Goal: Task Accomplishment & Management: Use online tool/utility

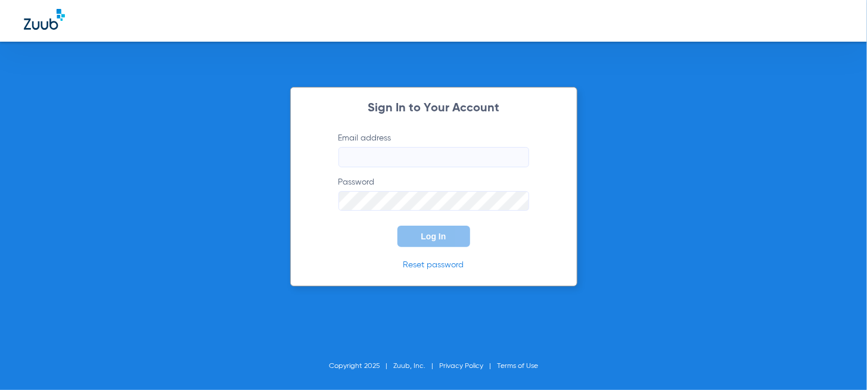
type input "[EMAIL_ADDRESS][DOMAIN_NAME]"
click at [430, 238] on span "Log In" at bounding box center [433, 237] width 25 height 10
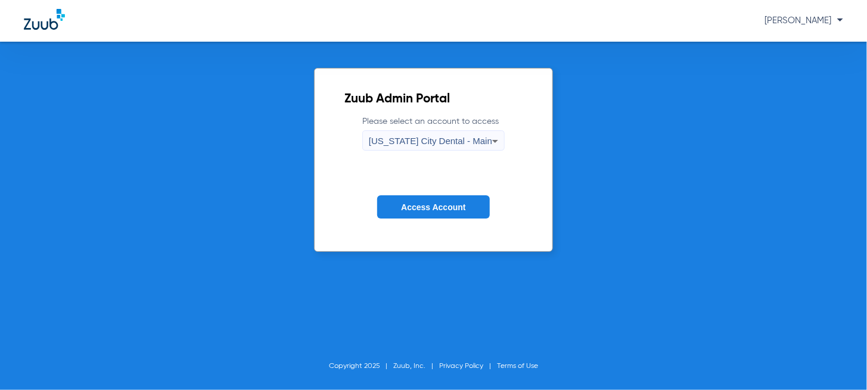
click at [440, 206] on span "Access Account" at bounding box center [433, 208] width 64 height 10
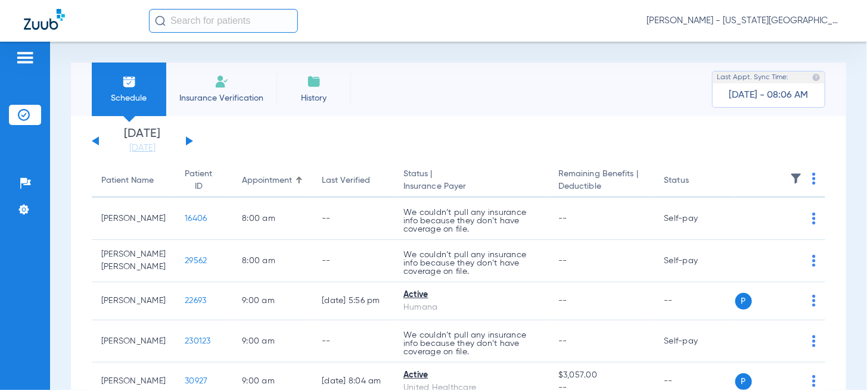
click at [186, 139] on button at bounding box center [189, 140] width 7 height 9
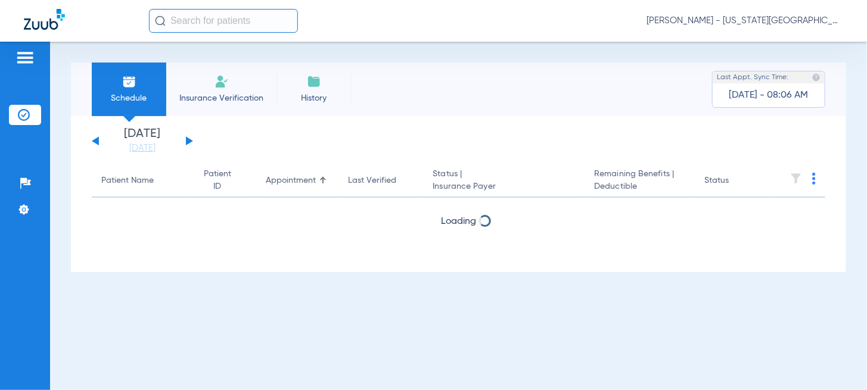
click at [813, 175] on img at bounding box center [814, 179] width 4 height 12
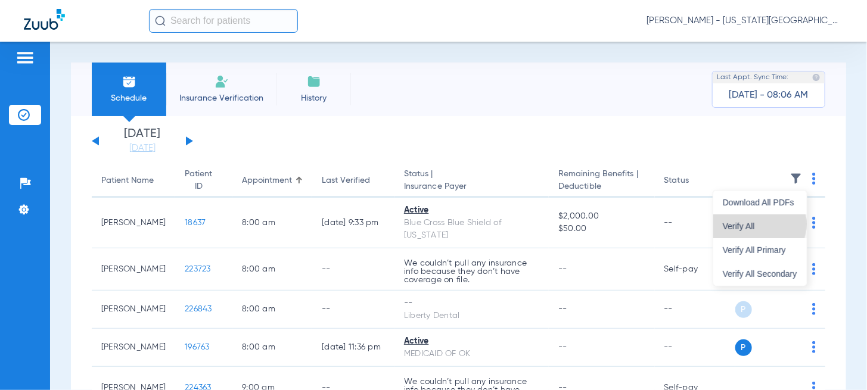
click at [764, 224] on span "Verify All" at bounding box center [760, 226] width 74 height 8
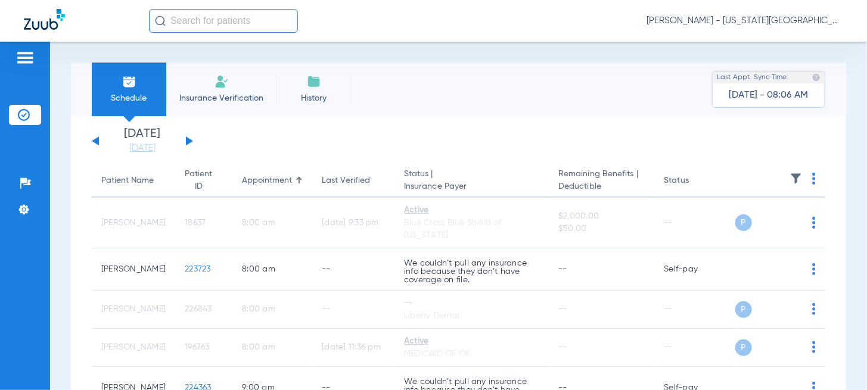
click at [187, 141] on button at bounding box center [189, 140] width 7 height 9
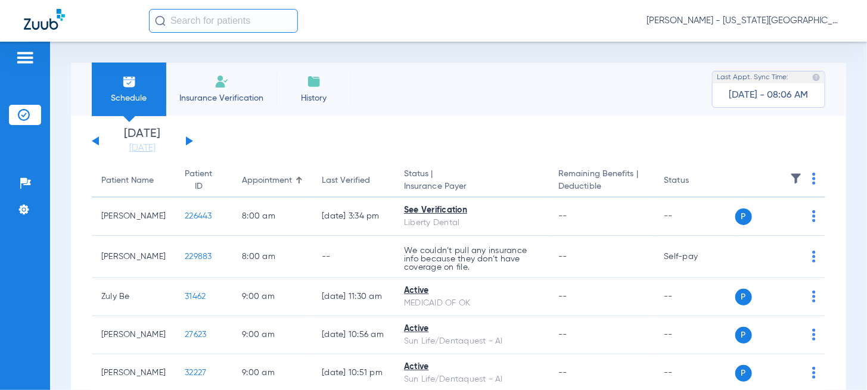
click at [812, 176] on img at bounding box center [814, 179] width 4 height 12
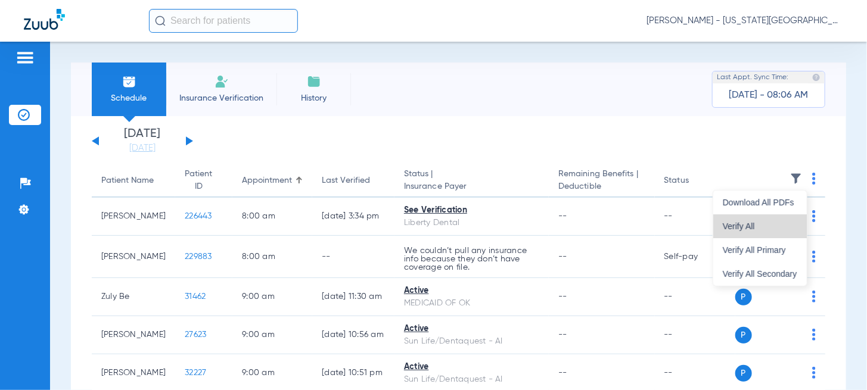
click at [768, 226] on span "Verify All" at bounding box center [760, 226] width 74 height 8
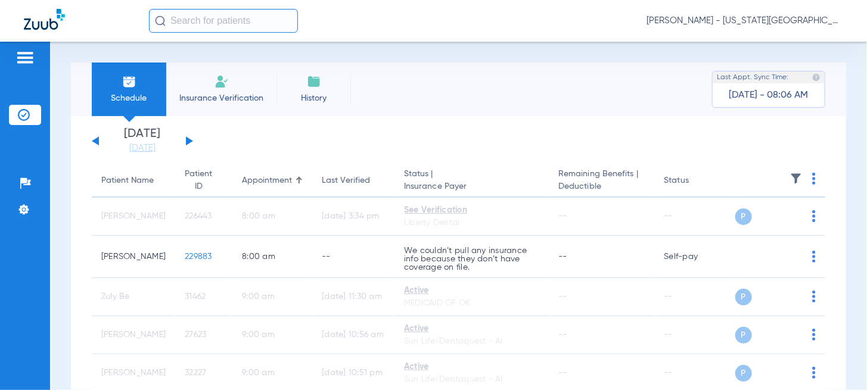
click at [186, 142] on button at bounding box center [189, 140] width 7 height 9
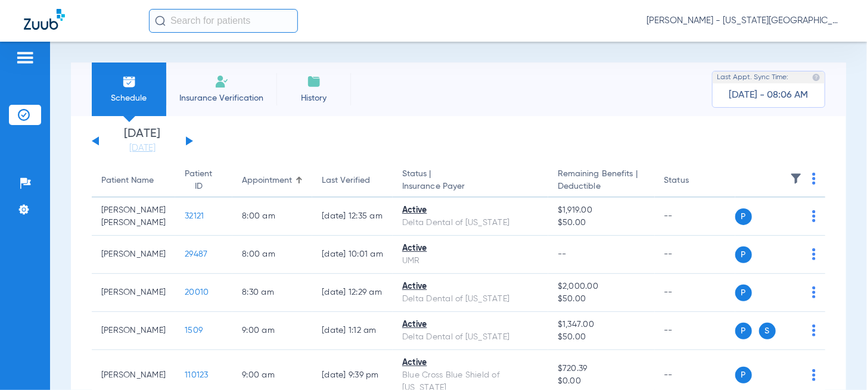
click at [813, 178] on th at bounding box center [780, 180] width 91 height 33
click at [812, 175] on img at bounding box center [814, 179] width 4 height 12
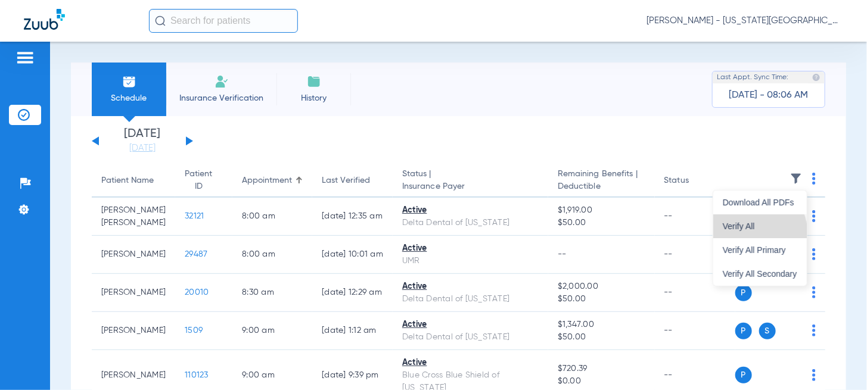
click at [764, 231] on button "Verify All" at bounding box center [760, 226] width 94 height 24
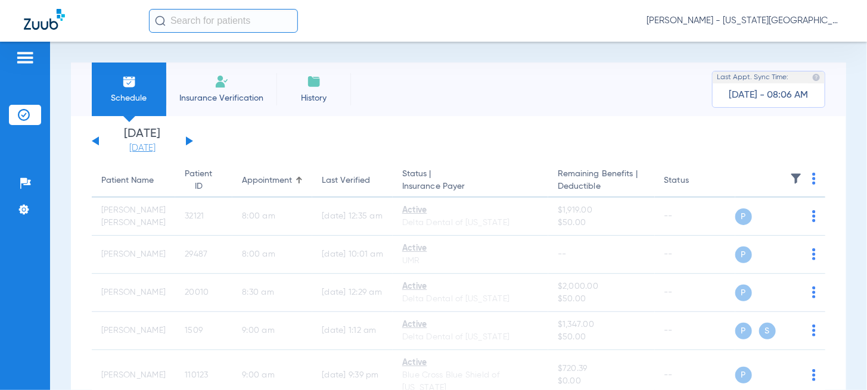
click at [143, 147] on link "[DATE]" at bounding box center [142, 148] width 71 height 12
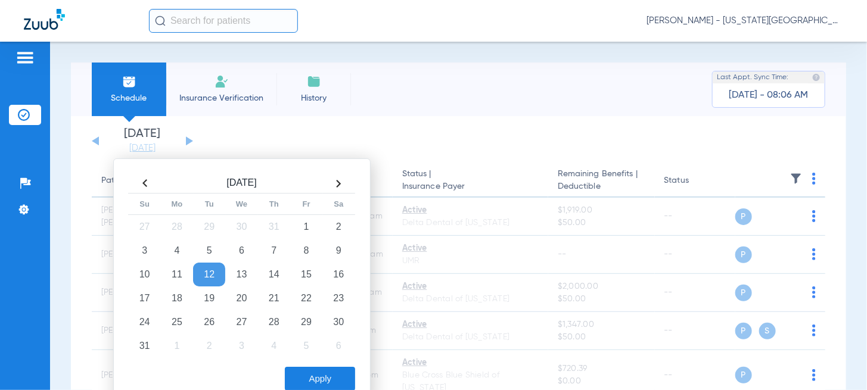
click at [214, 276] on td "12" at bounding box center [209, 275] width 32 height 24
click at [309, 378] on button "Apply" at bounding box center [320, 379] width 70 height 24
